Goal: Ask a question

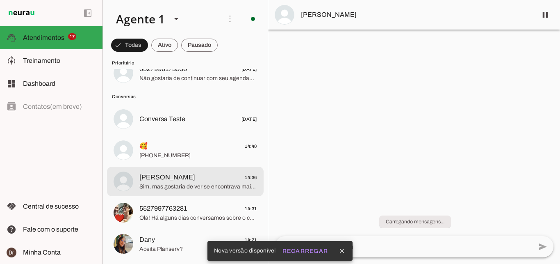
scroll to position [714, 0]
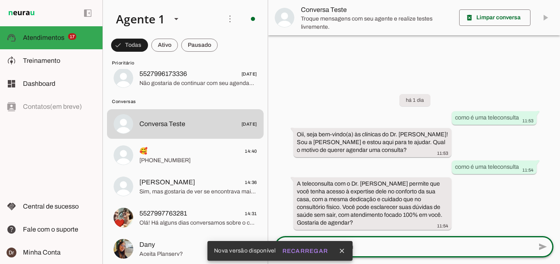
click at [367, 246] on textarea at bounding box center [404, 247] width 258 height 10
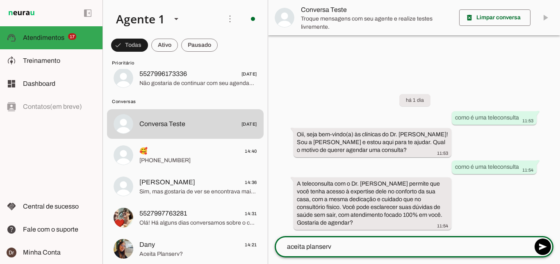
type textarea "aceita planserv?"
